Goal: Information Seeking & Learning: Check status

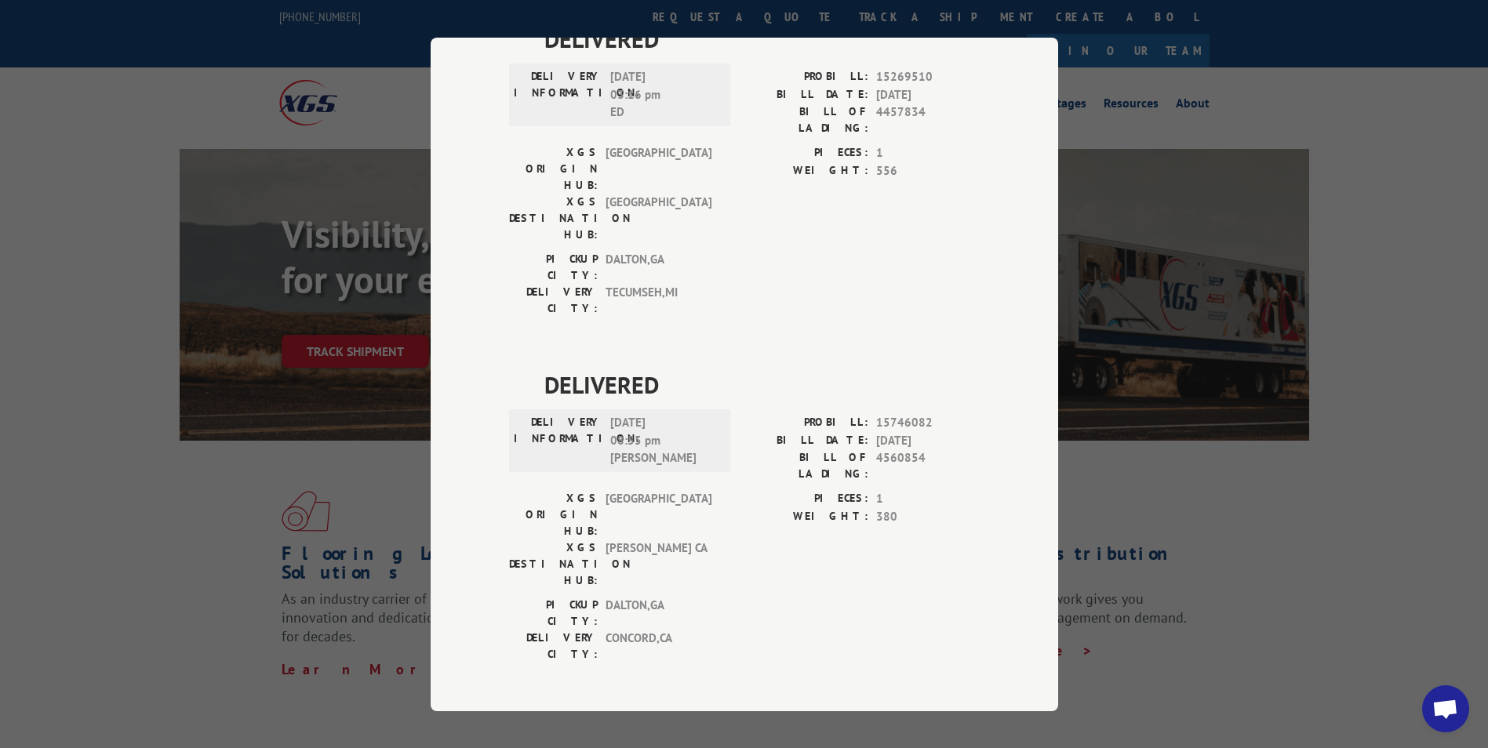
scroll to position [2449, 0]
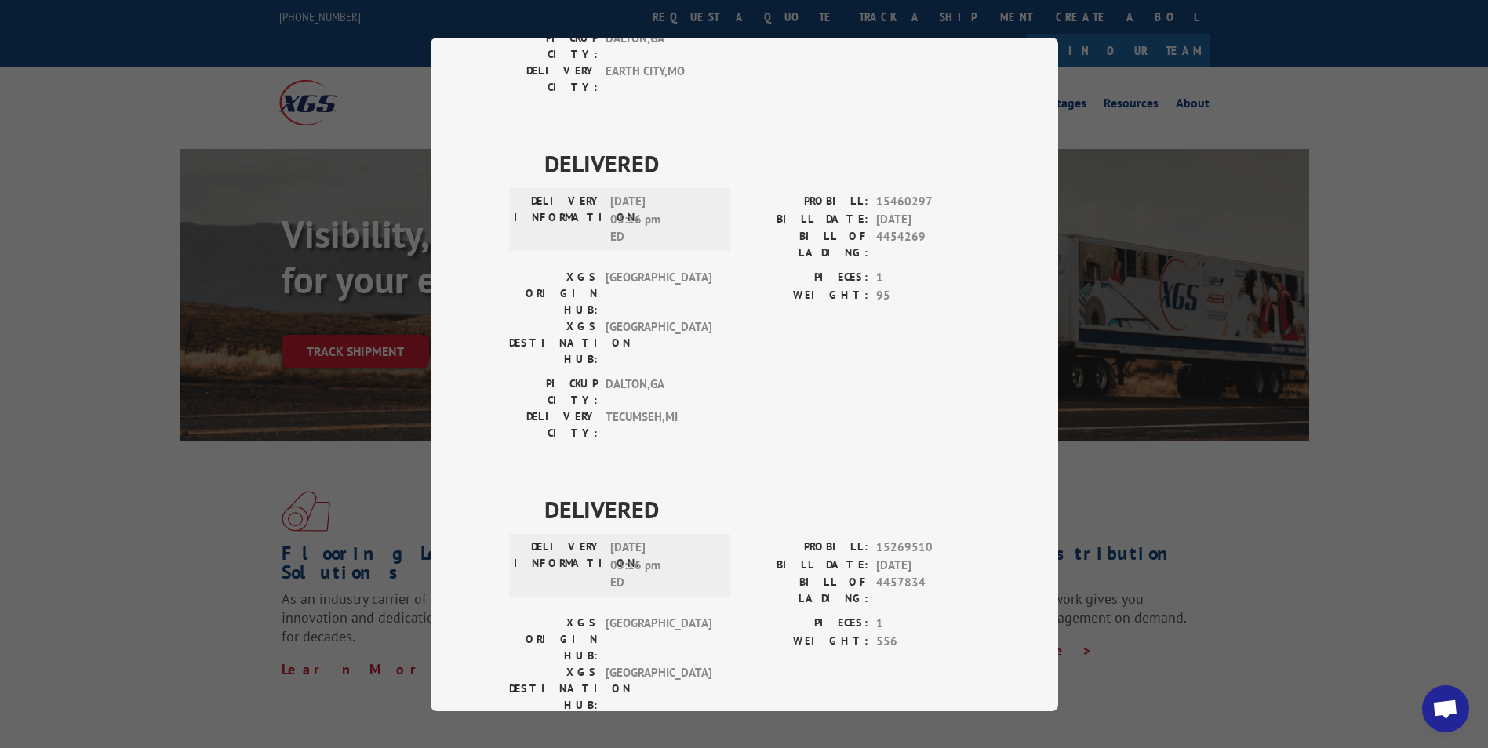
click at [998, 444] on div "Track Shipment DELIVERED DELIVERY INFORMATION: [DATE] 09:05 am [PERSON_NAME]: 1…" at bounding box center [744, 375] width 627 height 674
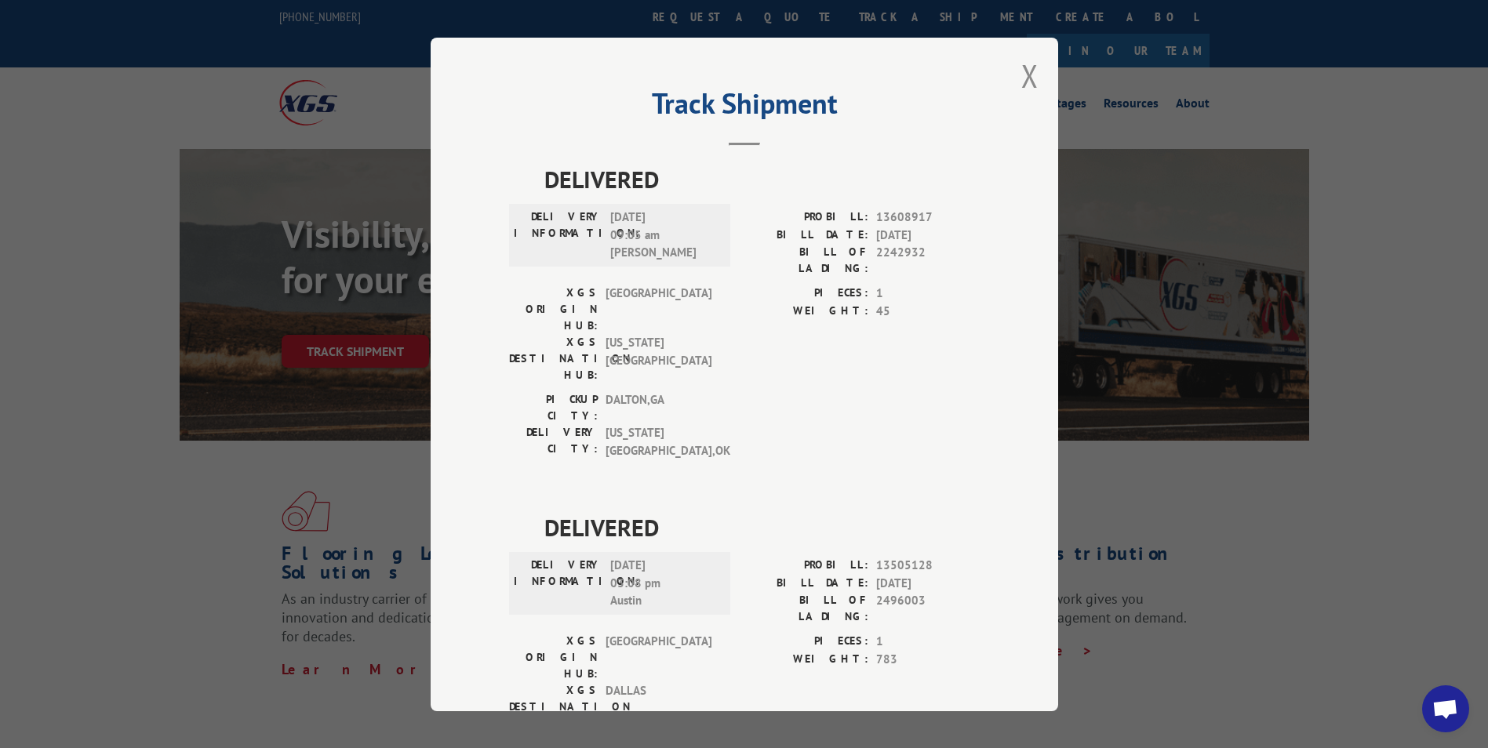
scroll to position [0, 0]
click at [1250, 338] on div "Track Shipment DELIVERED DELIVERY INFORMATION: [DATE] 09:05 am [PERSON_NAME]: 1…" at bounding box center [744, 374] width 1488 height 748
click at [1027, 85] on button "Close modal" at bounding box center [1029, 78] width 17 height 42
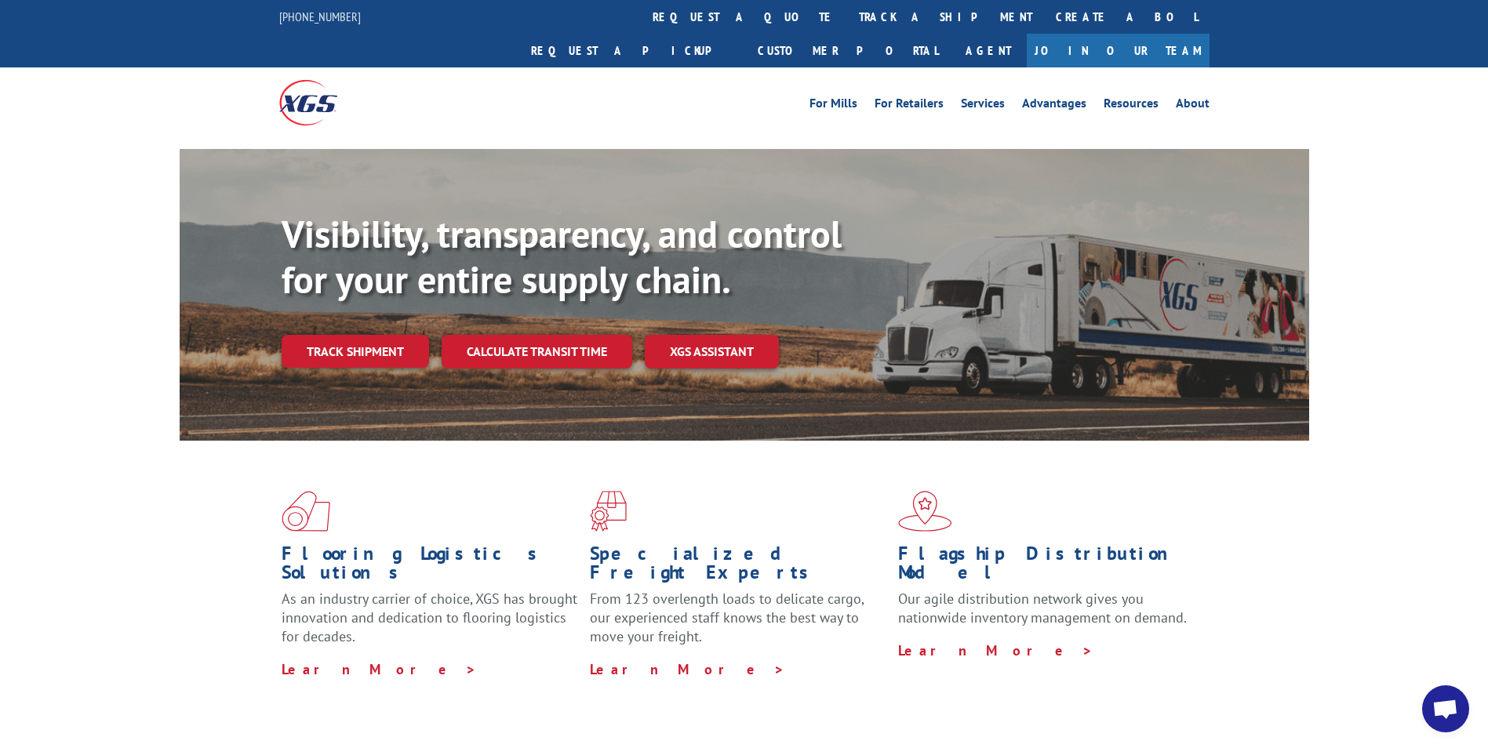
click at [847, 23] on link "track a shipment" at bounding box center [945, 17] width 197 height 34
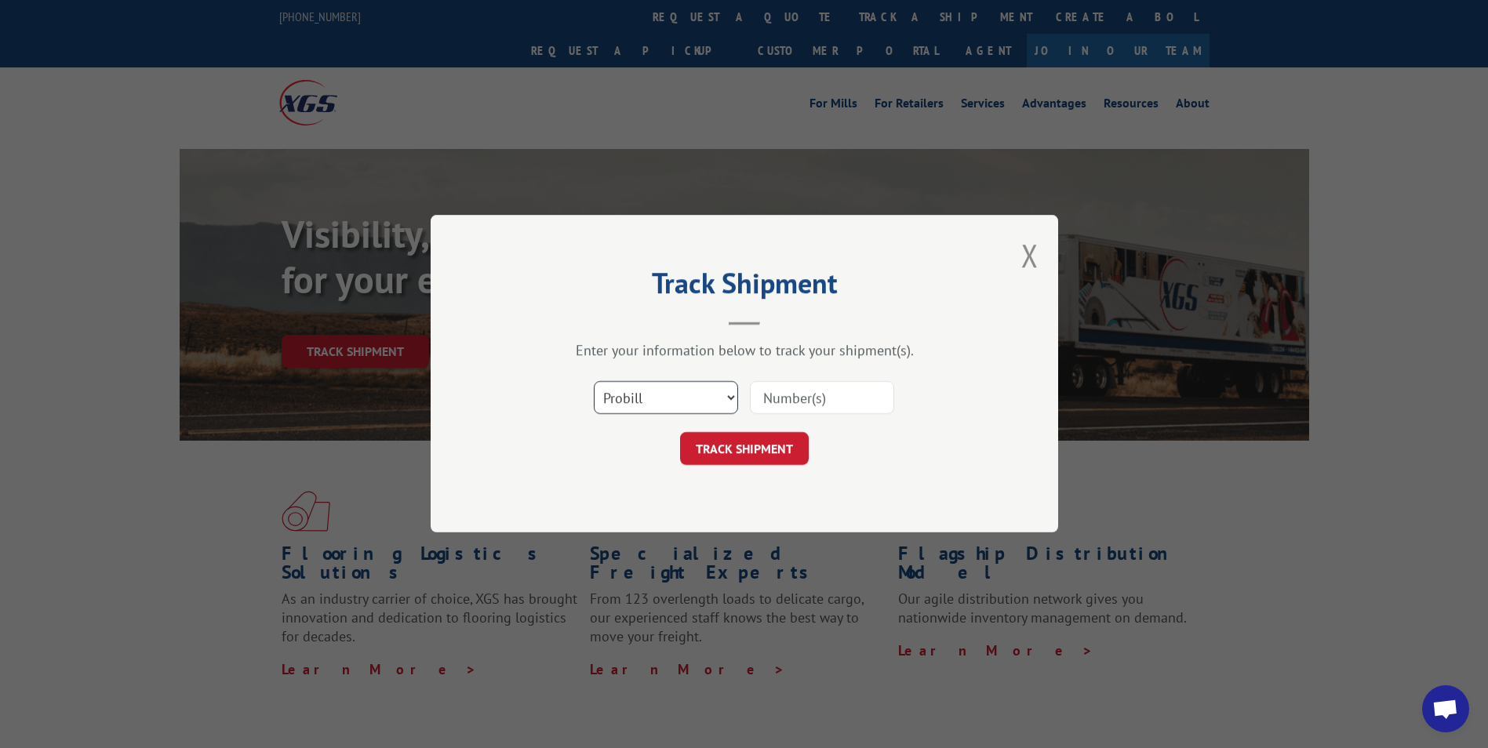
click at [706, 391] on select "Select category... Probill BOL PO" at bounding box center [666, 398] width 144 height 33
select select "po"
click at [594, 382] on select "Select category... Probill BOL PO" at bounding box center [666, 398] width 144 height 33
drag, startPoint x: 816, startPoint y: 402, endPoint x: 853, endPoint y: 370, distance: 48.4
click at [816, 402] on input at bounding box center [822, 398] width 144 height 33
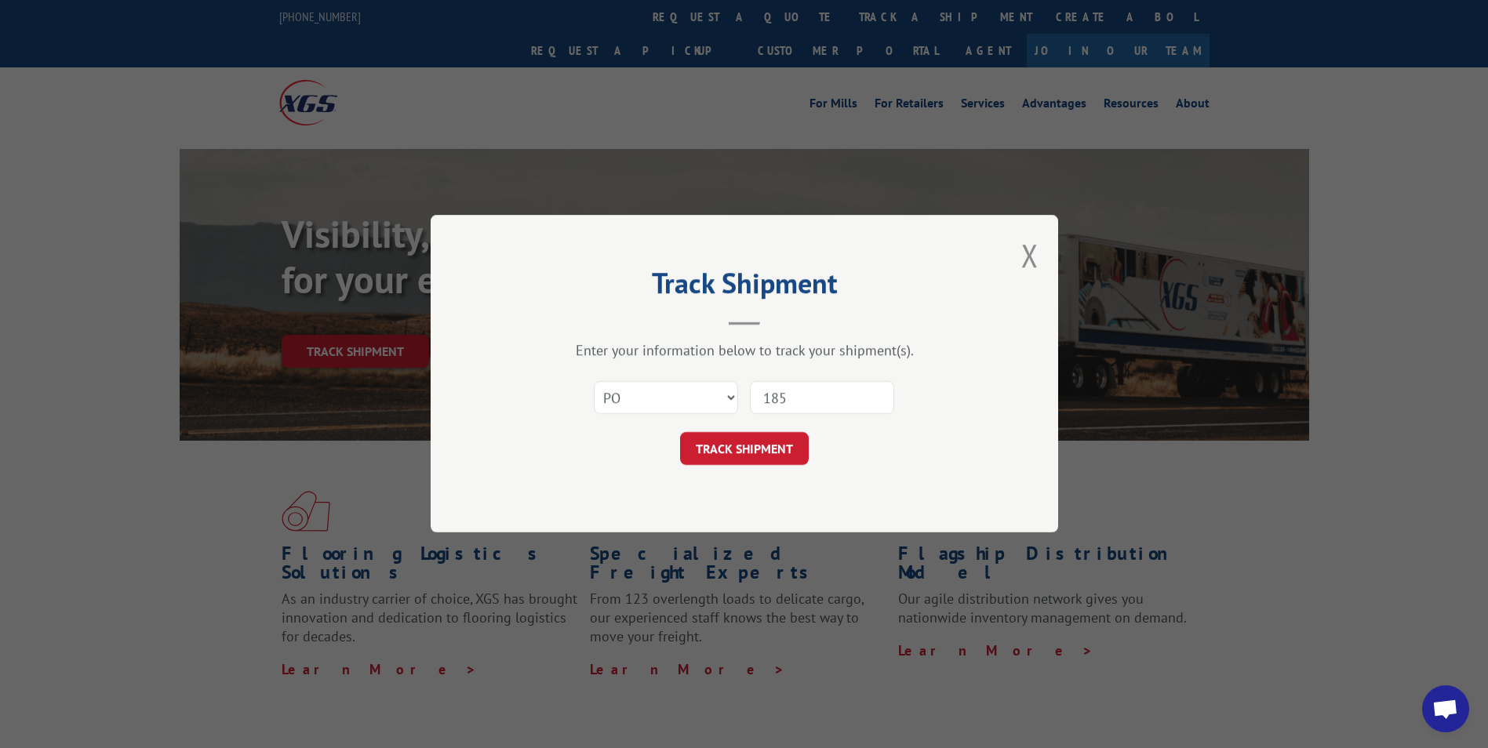
type input "1858"
click button "TRACK SHIPMENT" at bounding box center [744, 449] width 129 height 33
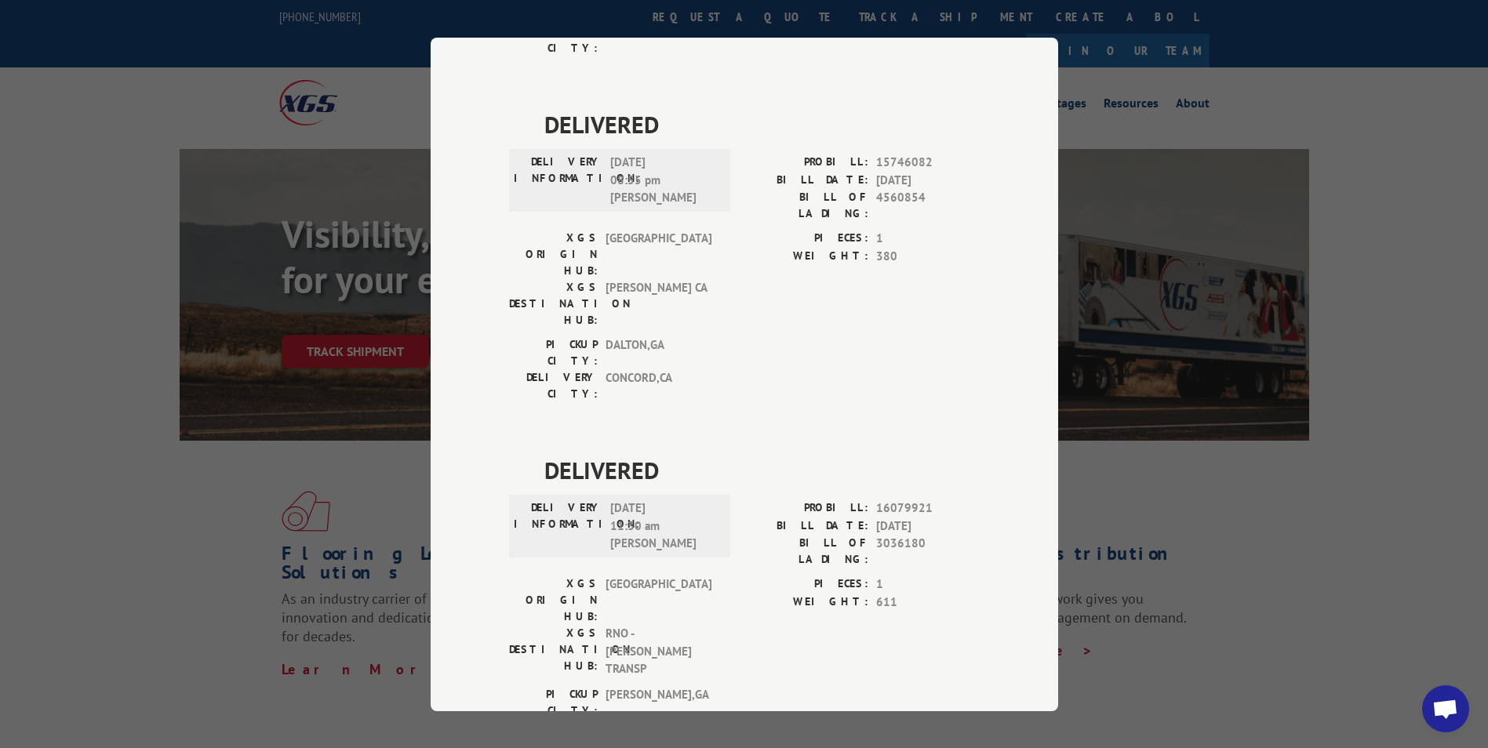
scroll to position [3175, 0]
click at [1300, 391] on div "Track Shipment DELIVERED DELIVERY INFORMATION: [DATE] 09:05 am [PERSON_NAME]: 1…" at bounding box center [744, 374] width 1488 height 748
